Goal: Find specific page/section: Find specific page/section

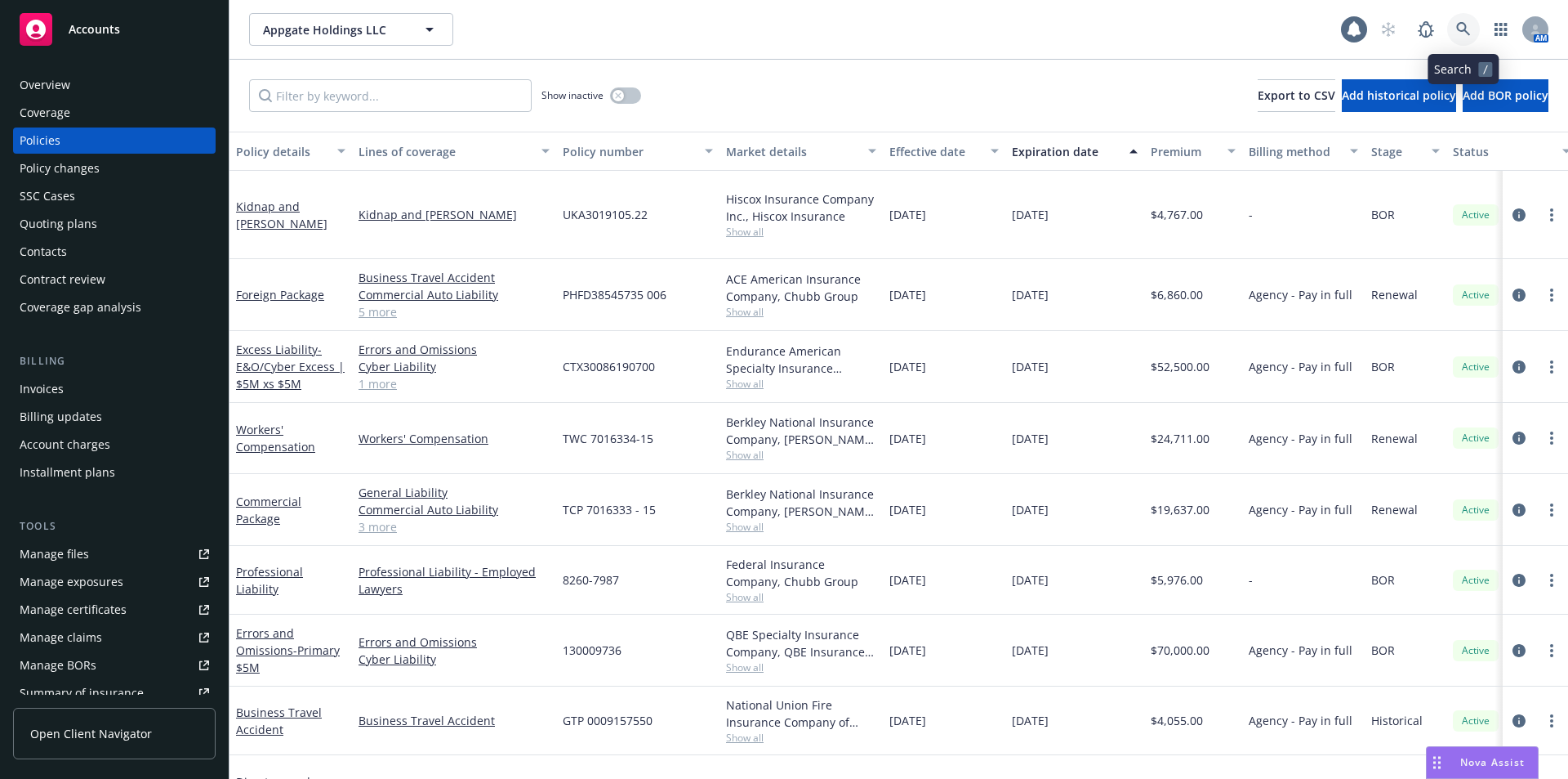
click at [1471, 36] on link at bounding box center [1463, 29] width 33 height 33
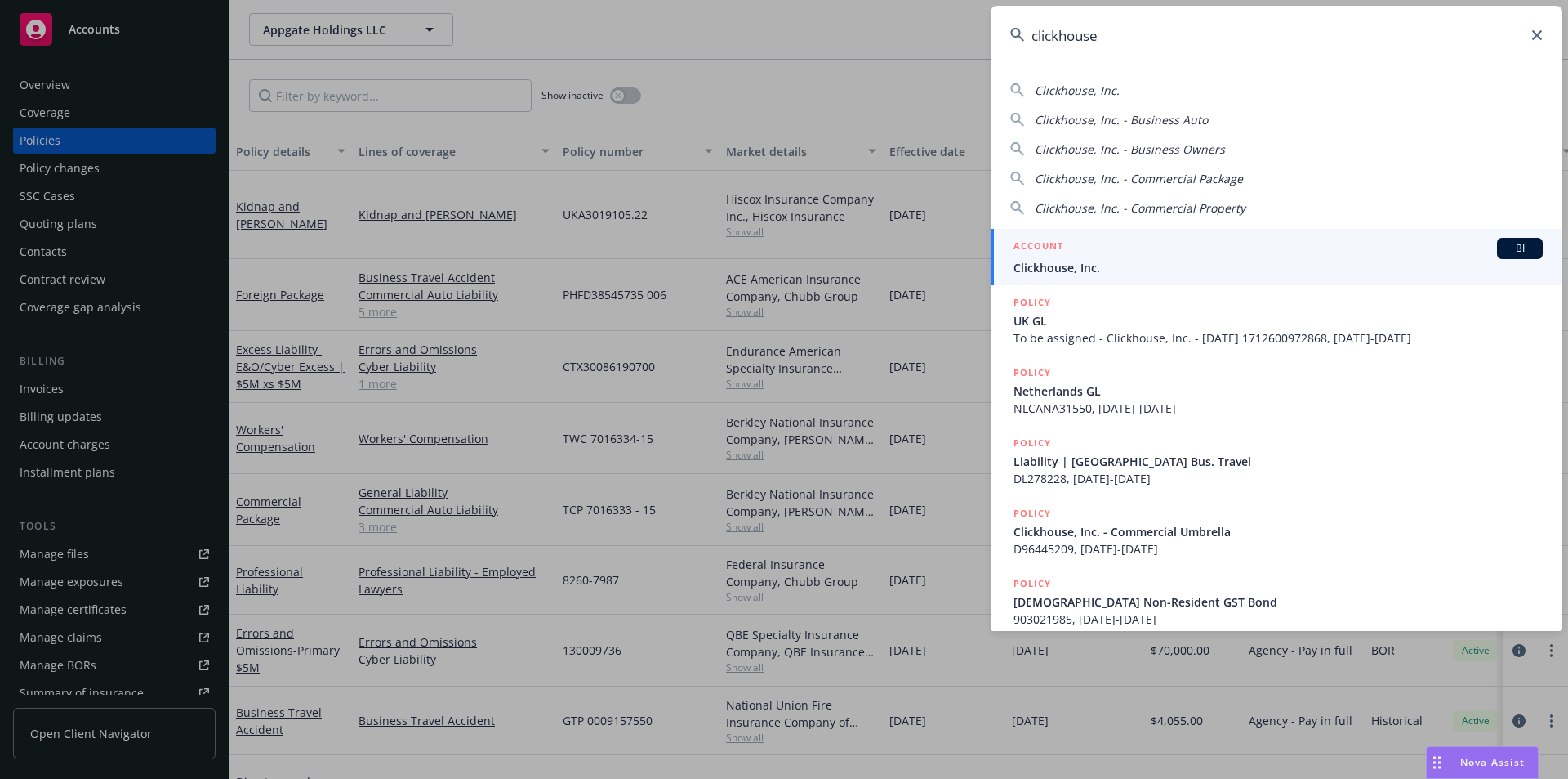
type input "clickhouse"
click at [1328, 283] on link "ACCOUNT BI Clickhouse, Inc." at bounding box center [1276, 256] width 571 height 56
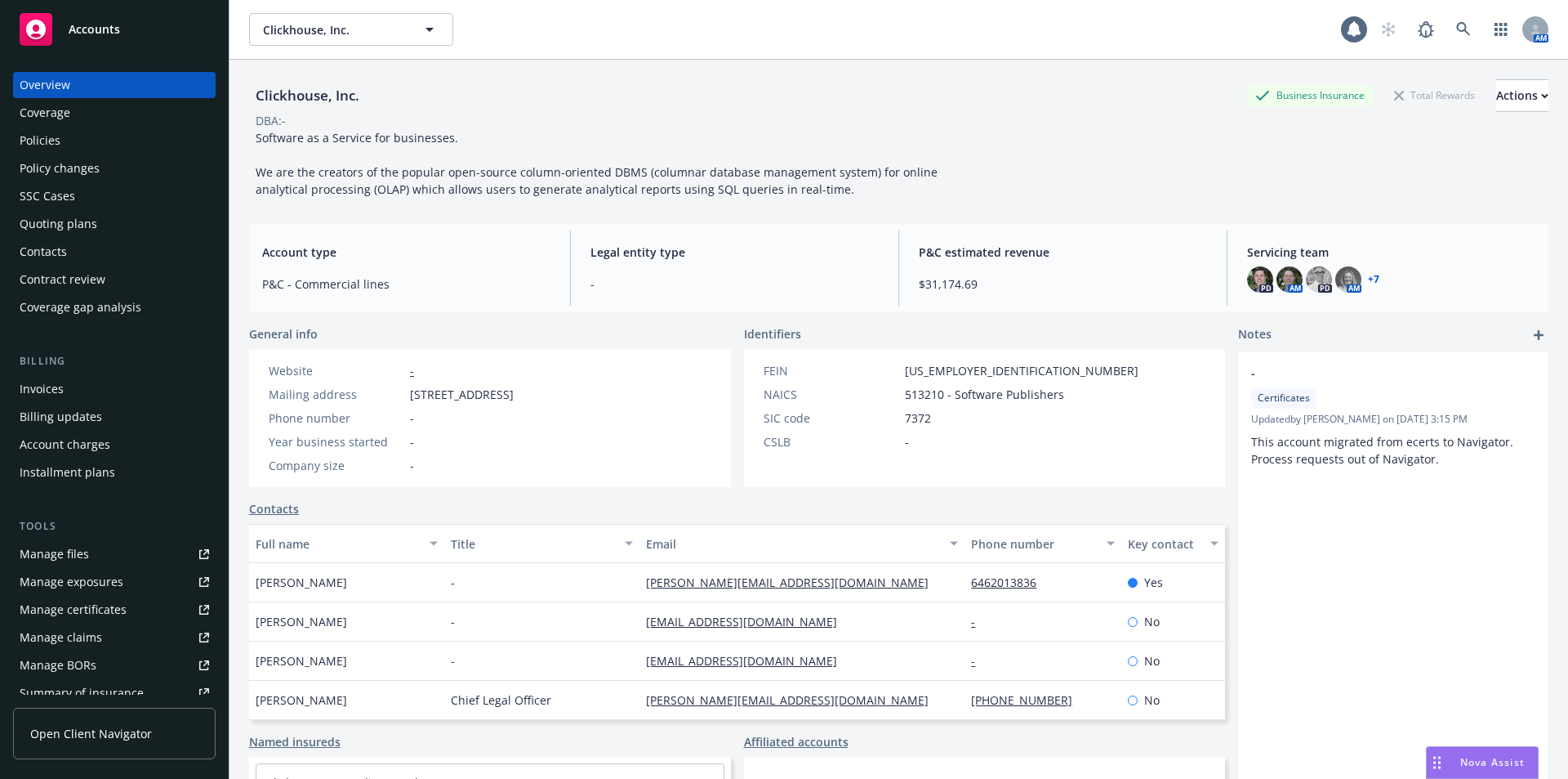
click at [62, 135] on div "Policies" at bounding box center [114, 140] width 190 height 26
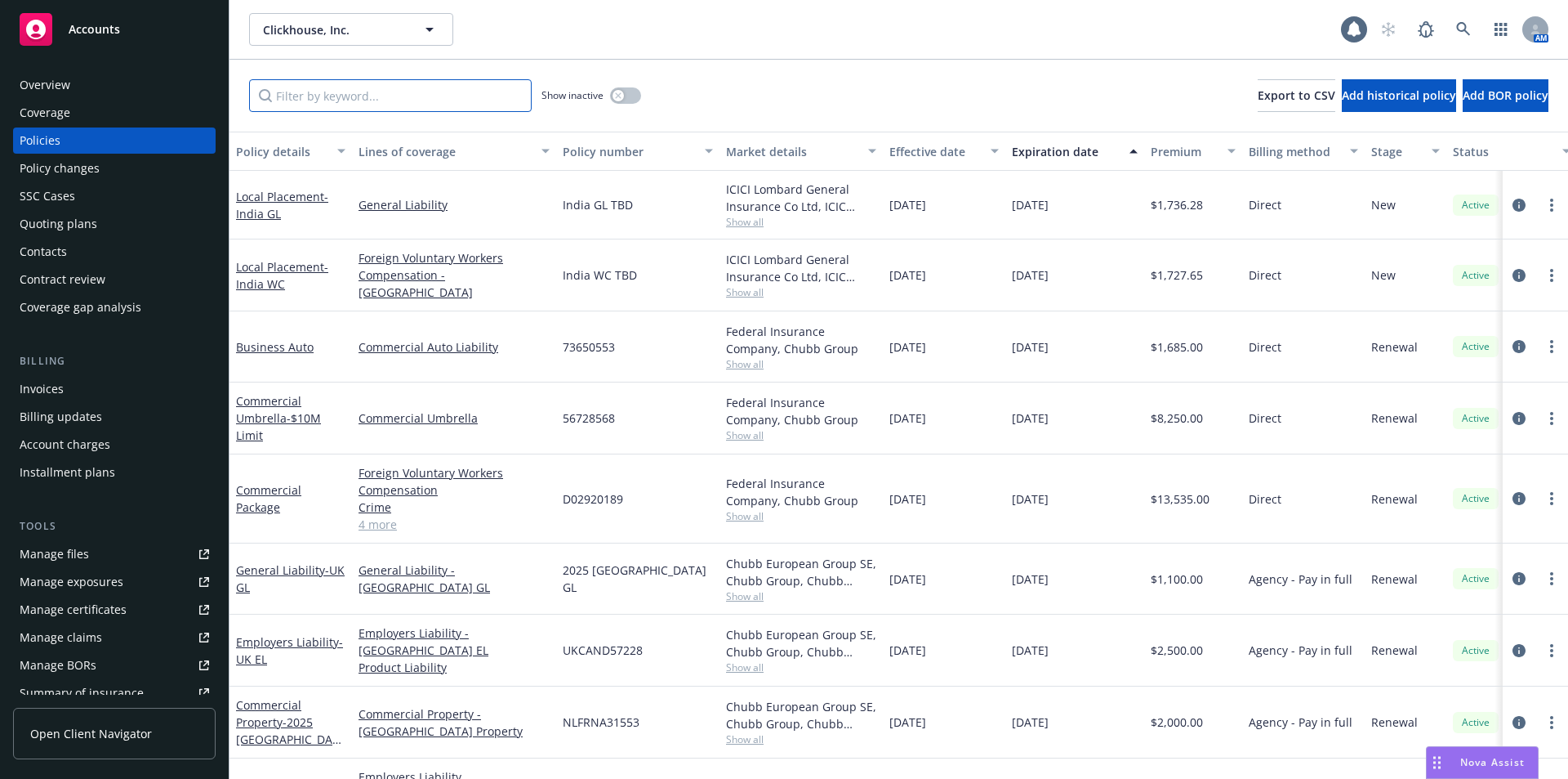
click at [382, 104] on input "Filter by keyword..." at bounding box center [391, 95] width 283 height 33
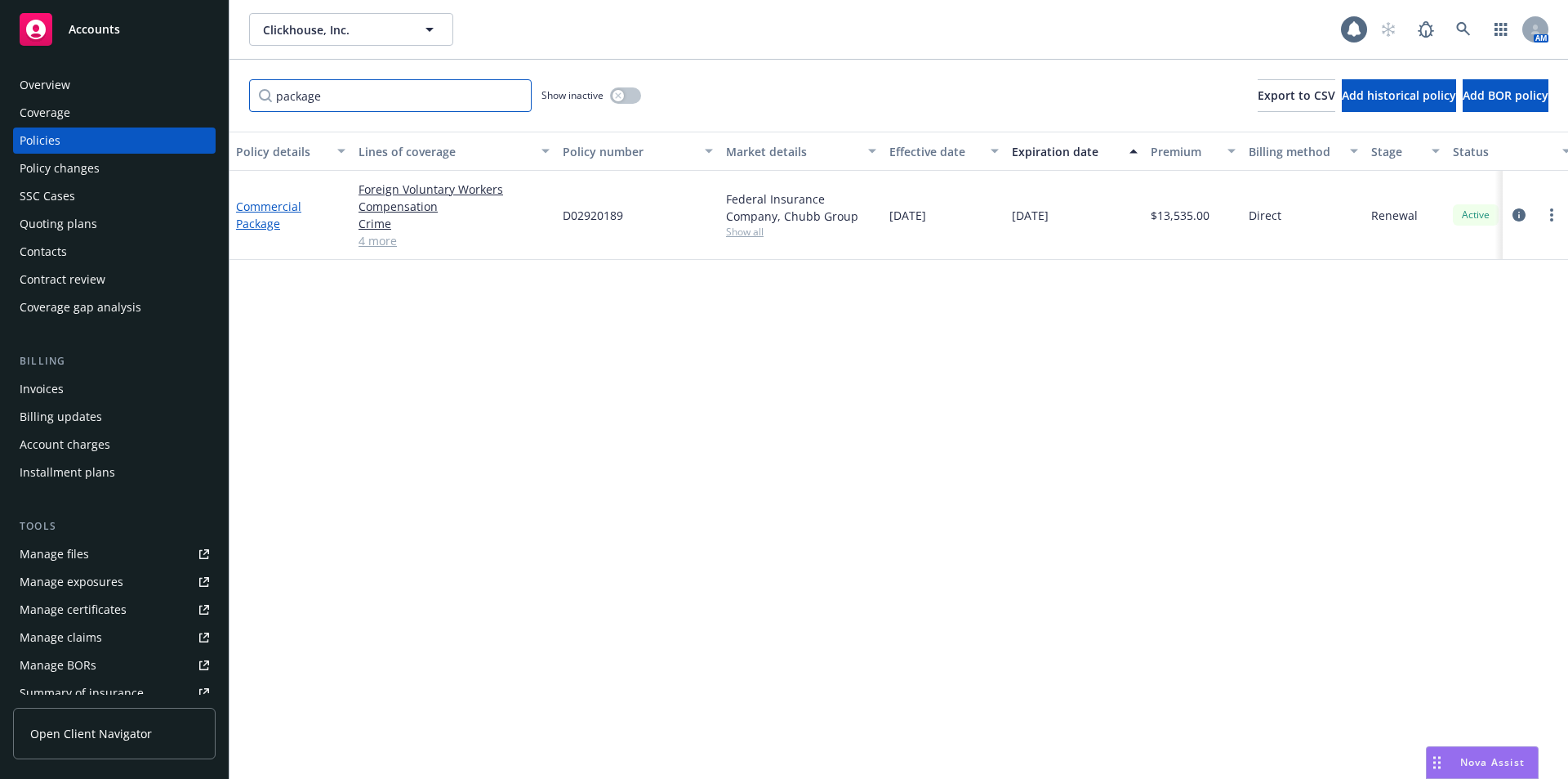
type input "package"
click at [265, 226] on link "Commercial Package" at bounding box center [268, 215] width 65 height 33
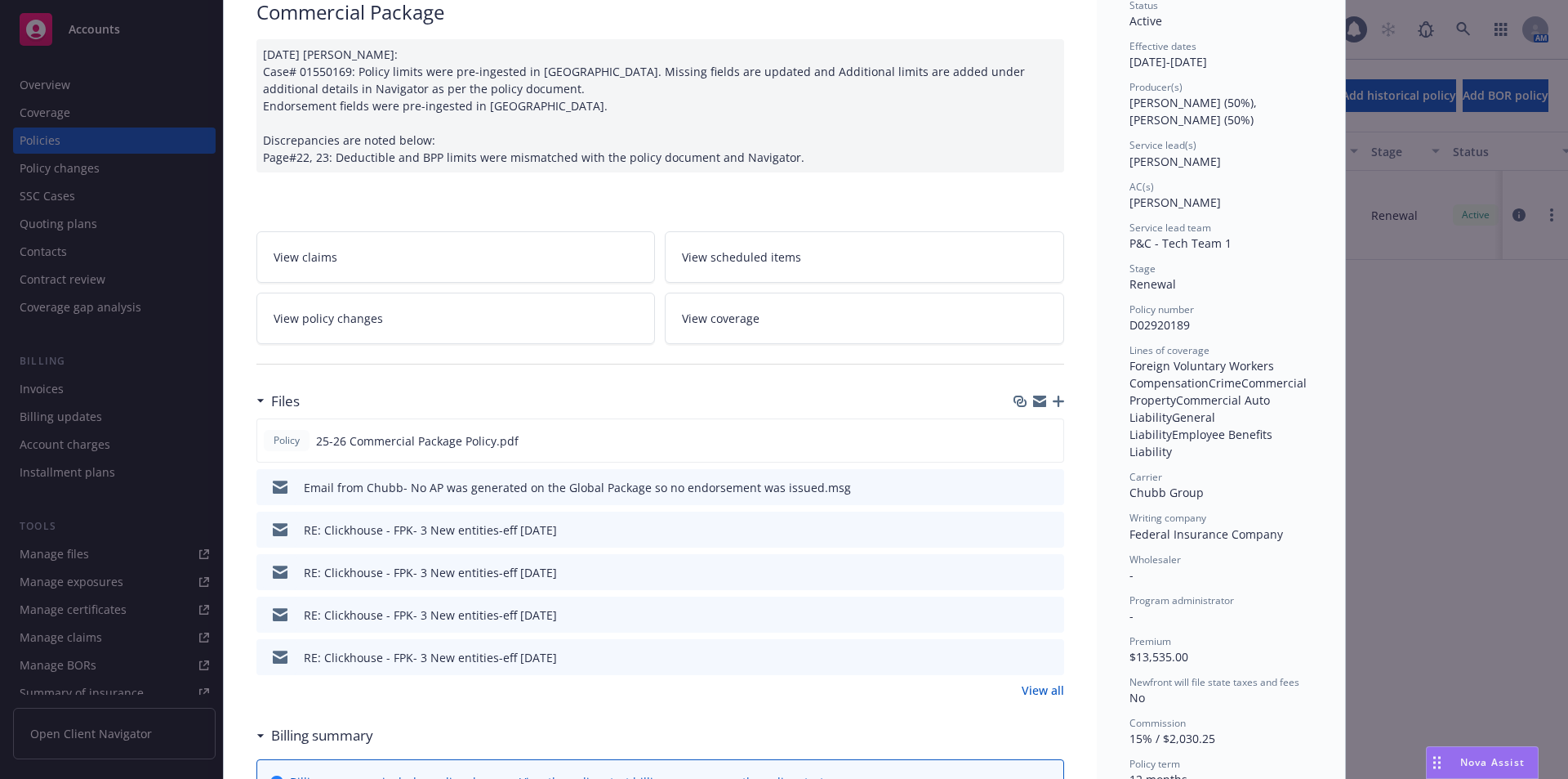
scroll to position [176, 0]
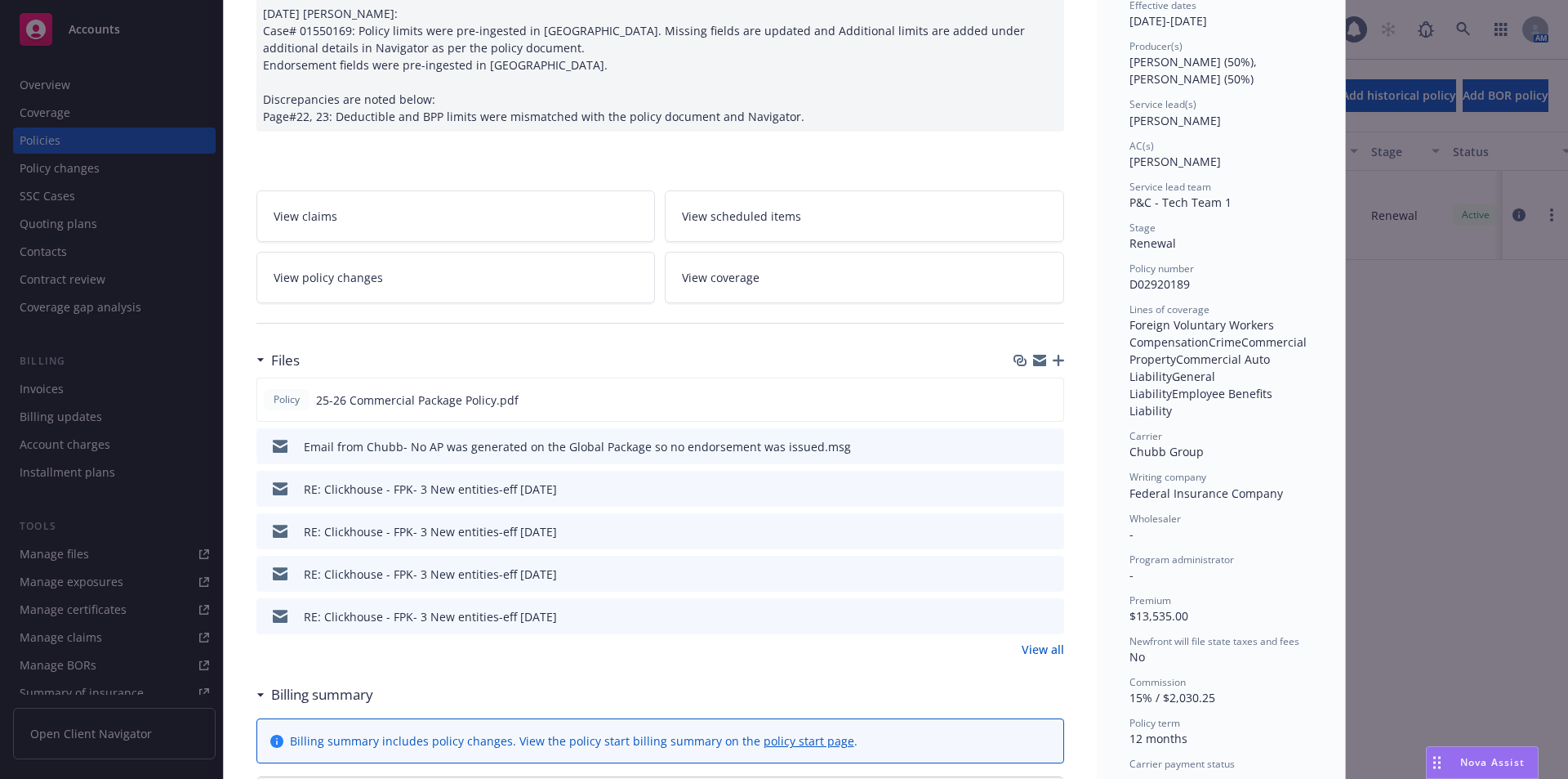
click at [1041, 448] on icon "preview file" at bounding box center [1048, 445] width 15 height 12
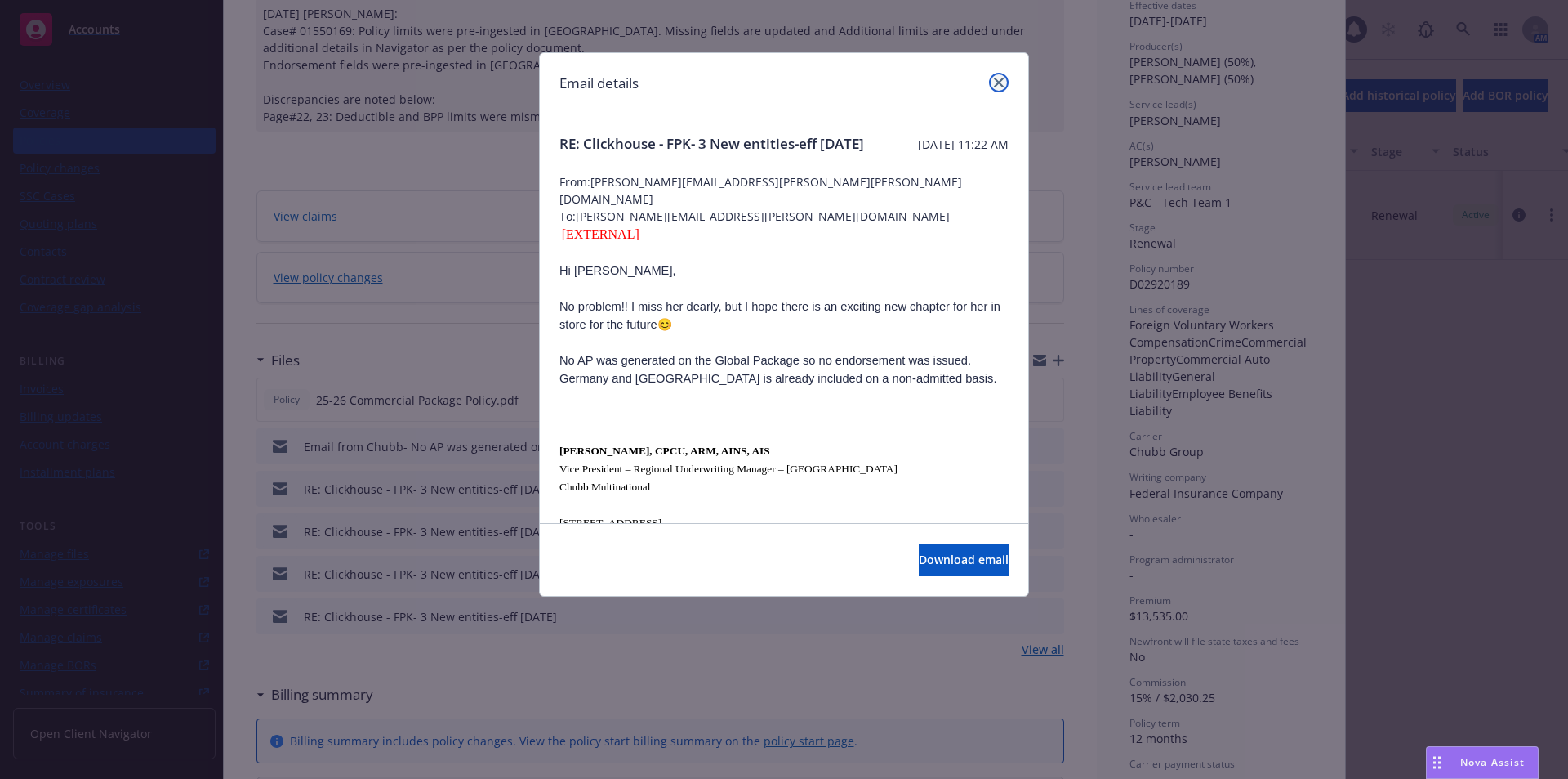
click at [1001, 85] on icon "close" at bounding box center [998, 82] width 10 height 10
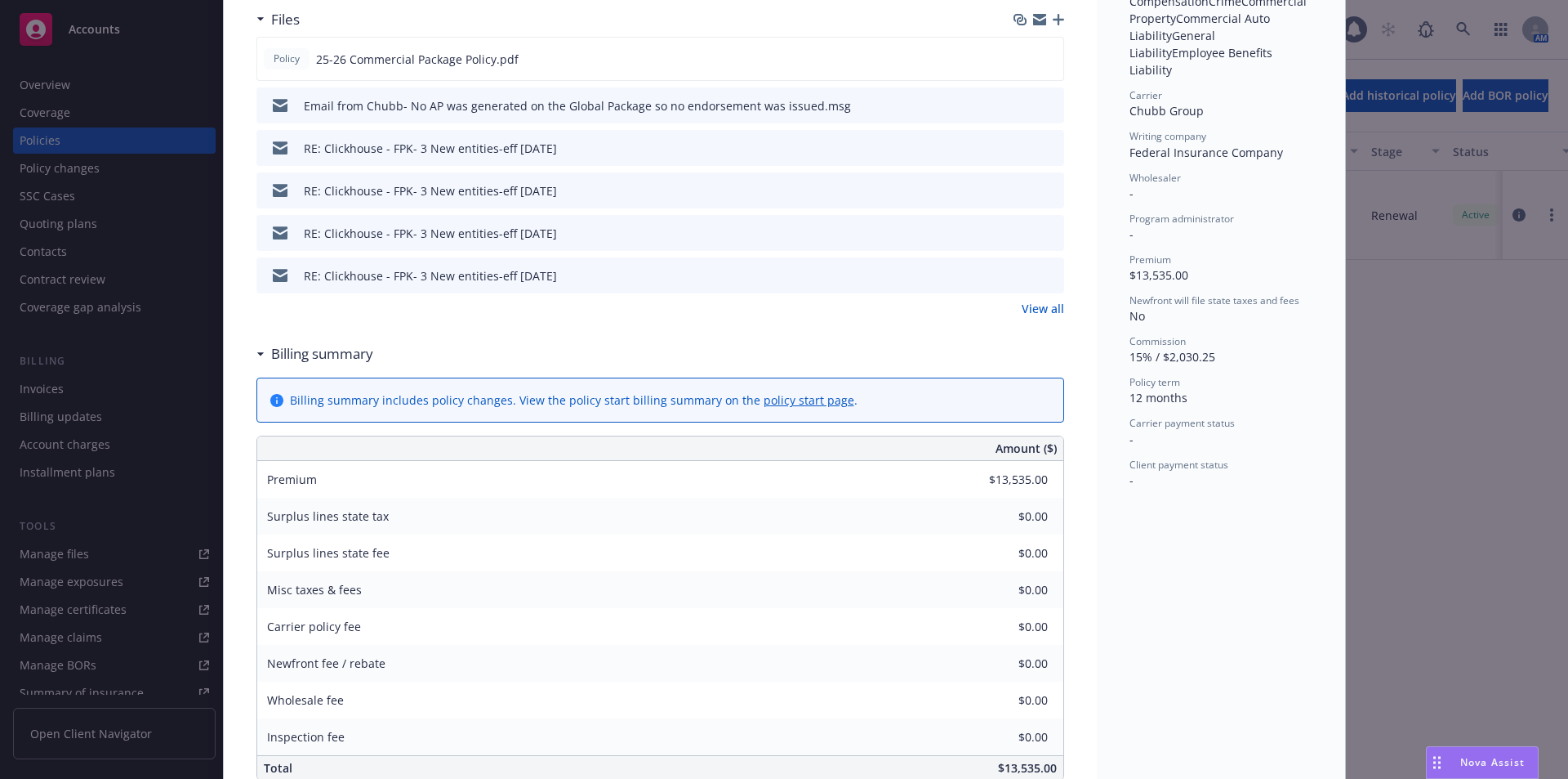
scroll to position [0, 0]
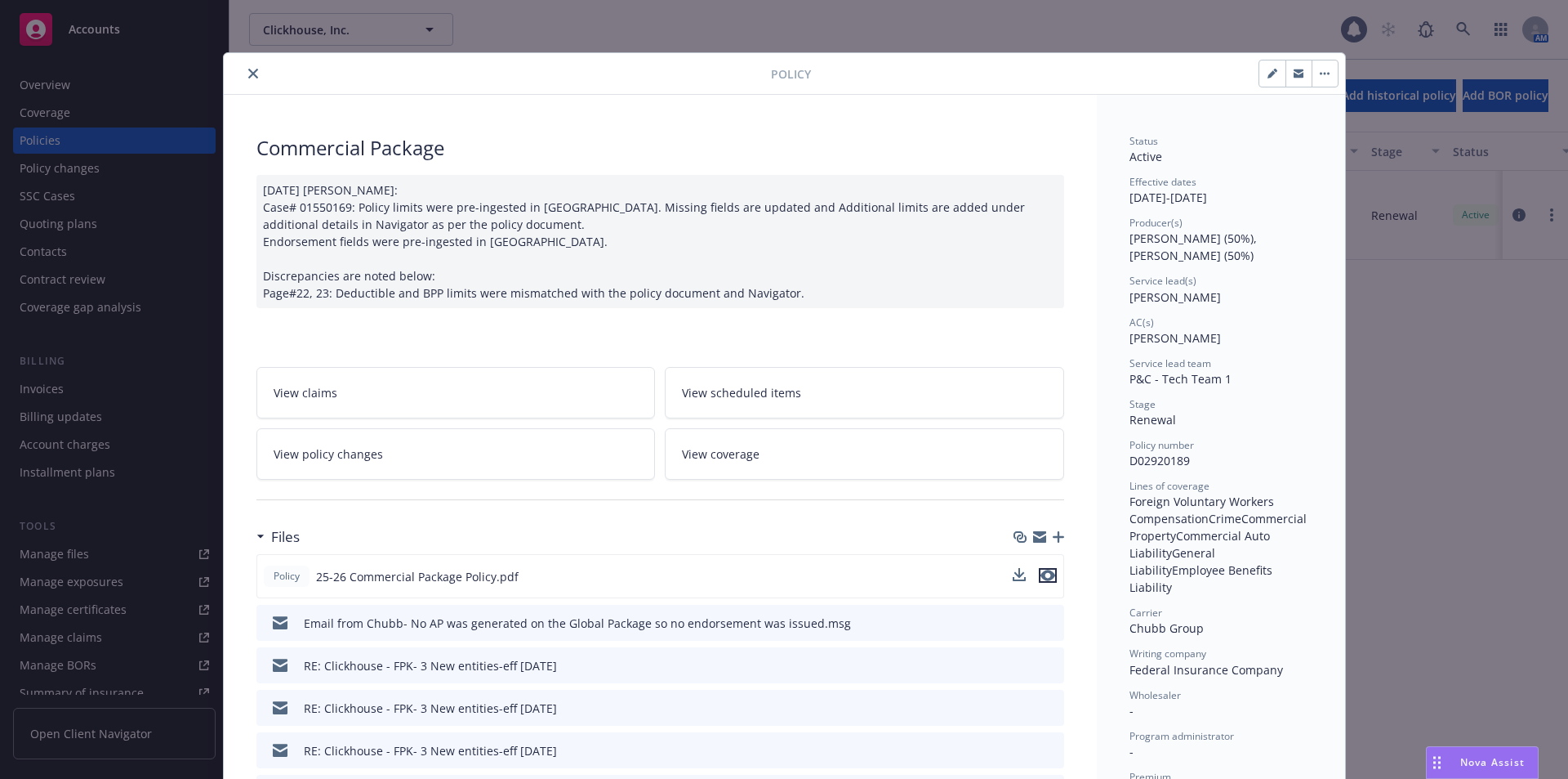
click at [1041, 577] on icon "preview file" at bounding box center [1047, 575] width 15 height 12
click at [243, 72] on button "close" at bounding box center [253, 74] width 20 height 20
